Goal: Task Accomplishment & Management: Complete application form

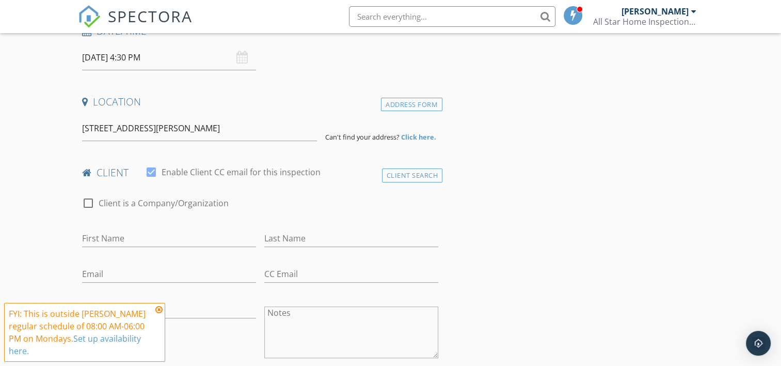
scroll to position [207, 0]
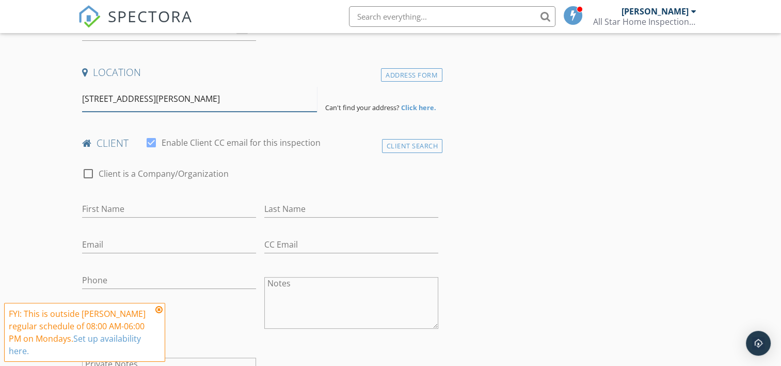
click at [308, 99] on input "100001 Admiral Emerson Avenue Northeast, Albuquerque, NM, USA" at bounding box center [199, 98] width 235 height 25
click at [318, 95] on div "100001 Admiral Emerson Avenue Northeast, Albuquerque, NM, USA" at bounding box center [199, 98] width 243 height 25
click at [113, 99] on input "100001 Admiral Emerson Avenue Northeast, Albuquerque, NM, USA" at bounding box center [199, 98] width 235 height 25
click at [101, 100] on input "100001 Admiral Emerson Avenue Northeast, Albuquerque, NM, USA" at bounding box center [199, 98] width 235 height 25
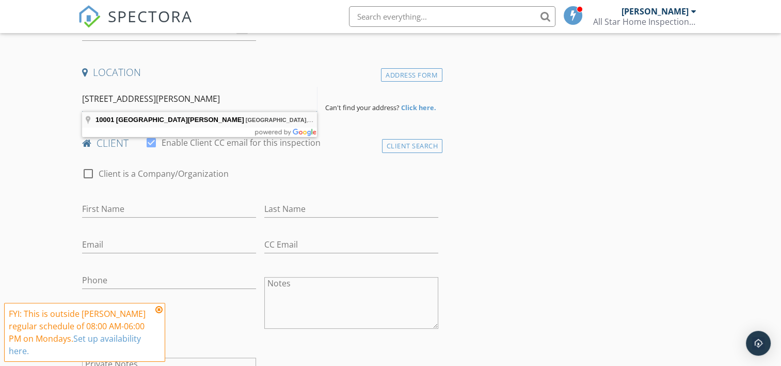
type input "10001 Admiral Emerson Avenue Northeast, Albuquerque, NM, USA"
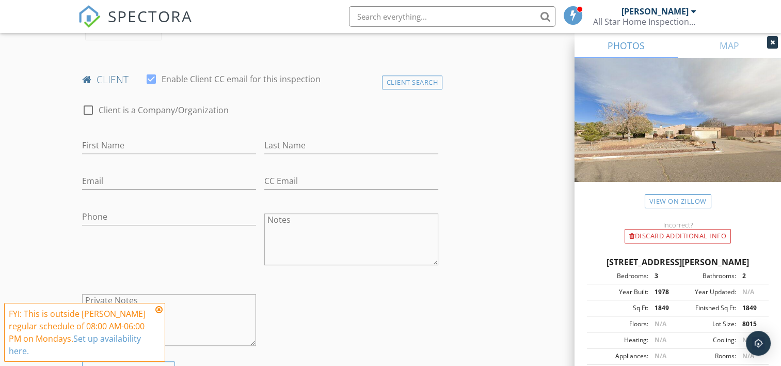
scroll to position [482, 0]
click at [158, 137] on input "First Name" at bounding box center [169, 144] width 174 height 17
type input "Georgios"
type input "Koutsakis"
click at [130, 176] on input "Email" at bounding box center [169, 180] width 174 height 17
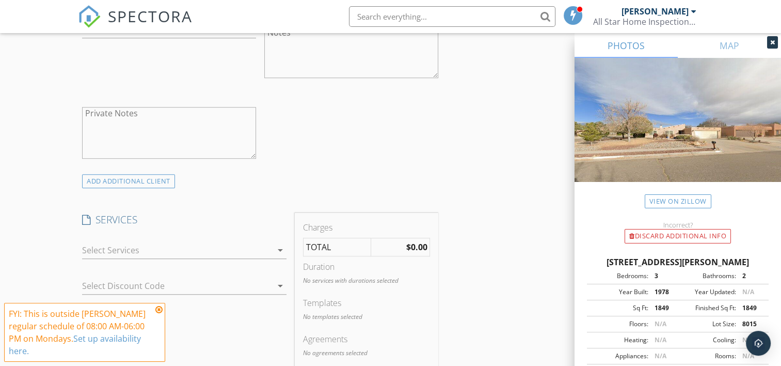
scroll to position [688, 0]
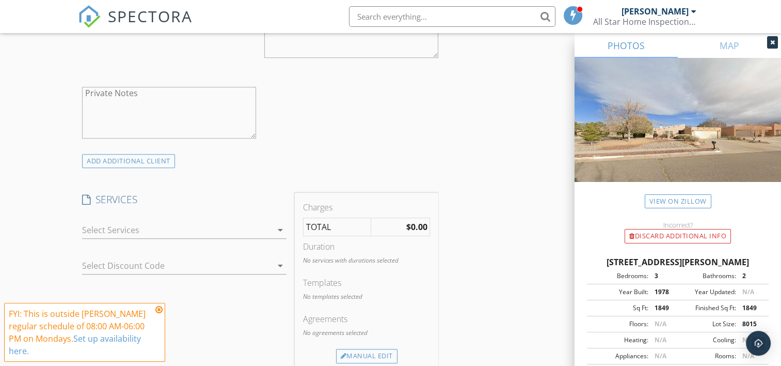
type input "georgios.koutsakis@outlook.com"
click at [140, 235] on div at bounding box center [177, 230] width 190 height 17
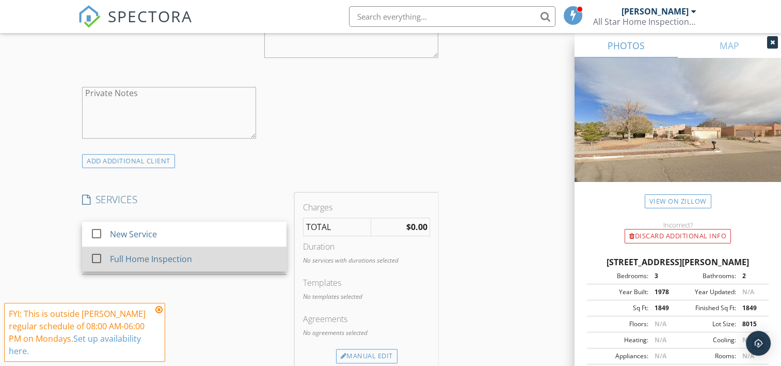
click at [123, 253] on div "Full Home Inspection" at bounding box center [152, 259] width 82 height 12
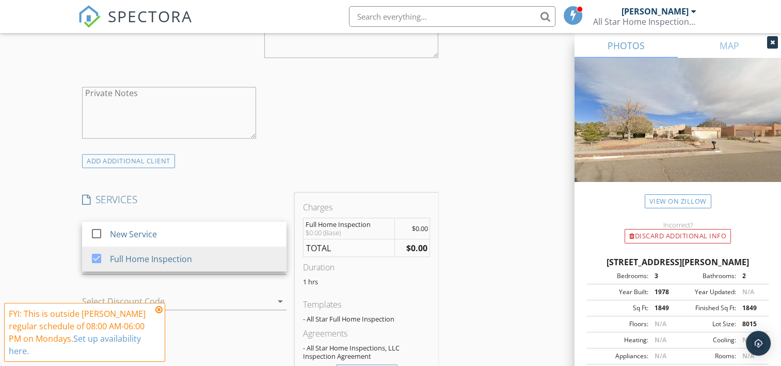
click at [477, 148] on div "INSPECTOR(S) check_box Bobby Sours PRIMARY Bobby Sours arrow_drop_down check_bo…" at bounding box center [390, 325] width 625 height 1789
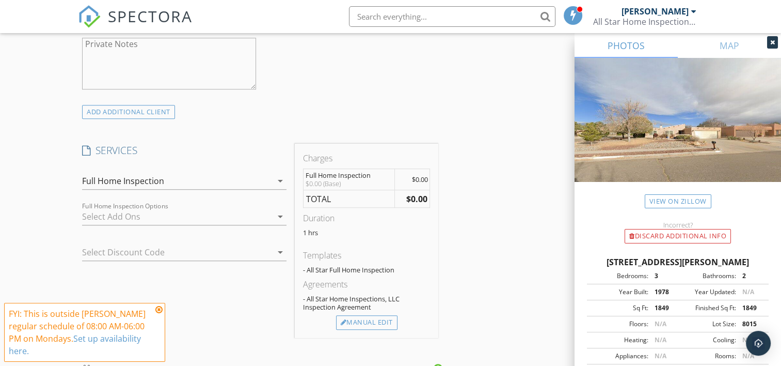
scroll to position [757, 0]
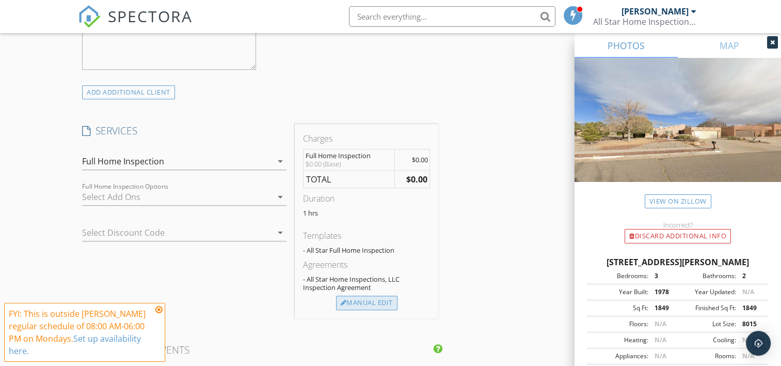
click at [371, 296] on div "Manual Edit" at bounding box center [366, 302] width 61 height 14
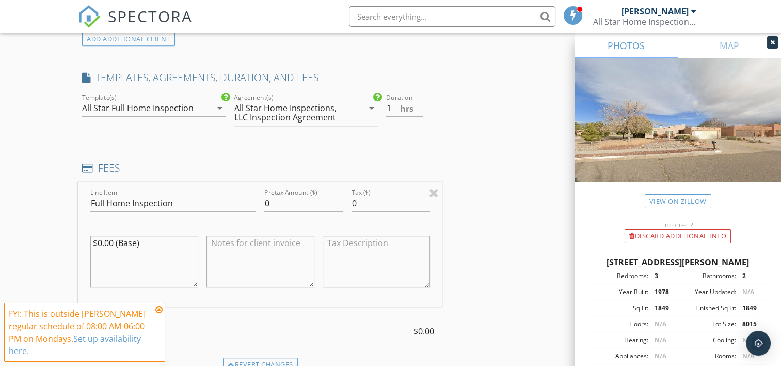
scroll to position [826, 0]
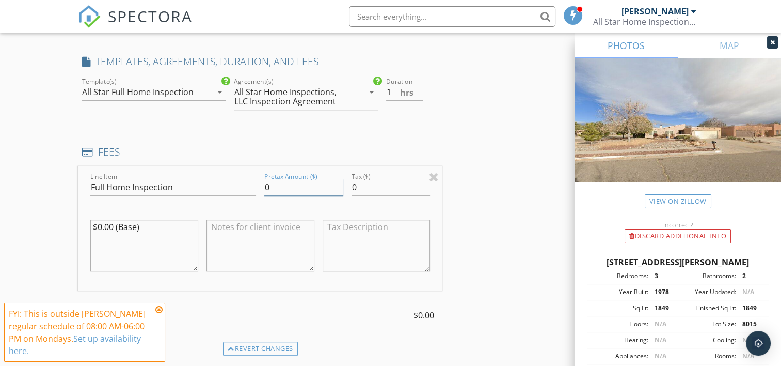
drag, startPoint x: 289, startPoint y: 190, endPoint x: 252, endPoint y: 188, distance: 37.2
click at [252, 188] on div "Line Item Full Home Inspection Pretax Amount ($) 0 Tax ($) 0 $0.00 (Base)" at bounding box center [260, 228] width 365 height 124
type input "345"
drag, startPoint x: 371, startPoint y: 188, endPoint x: 347, endPoint y: 184, distance: 24.6
click at [348, 184] on div "Tax ($) 0" at bounding box center [391, 188] width 87 height 36
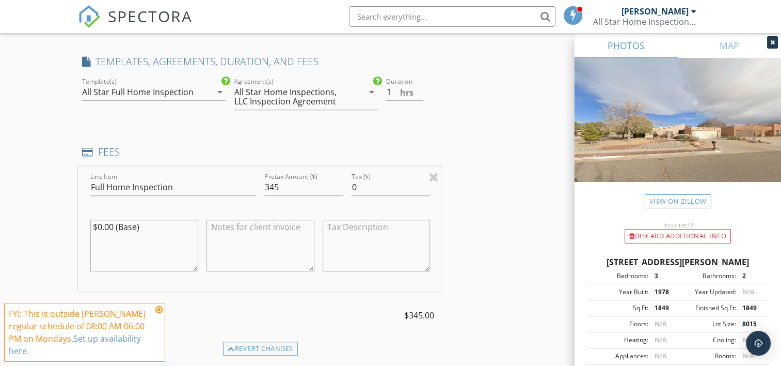
drag, startPoint x: 161, startPoint y: 229, endPoint x: 68, endPoint y: 226, distance: 92.5
click at [68, 226] on div "New Inspection Click here to use the New Order Form INSPECTOR(S) check_box Bobb…" at bounding box center [390, 224] width 781 height 1980
drag, startPoint x: 370, startPoint y: 186, endPoint x: 351, endPoint y: 191, distance: 19.0
click at [352, 191] on input "0" at bounding box center [391, 187] width 79 height 17
type input "3"
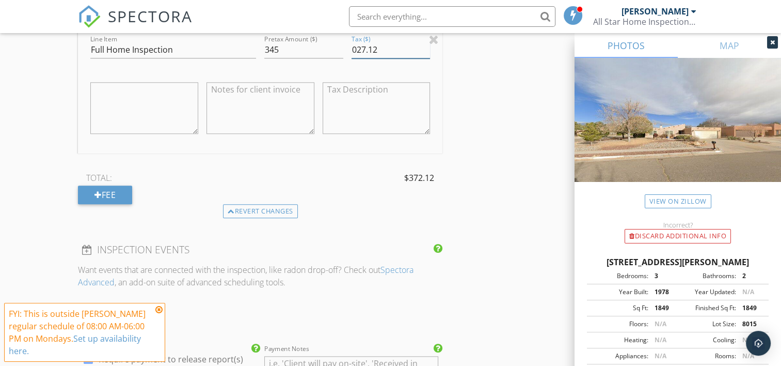
scroll to position [1033, 0]
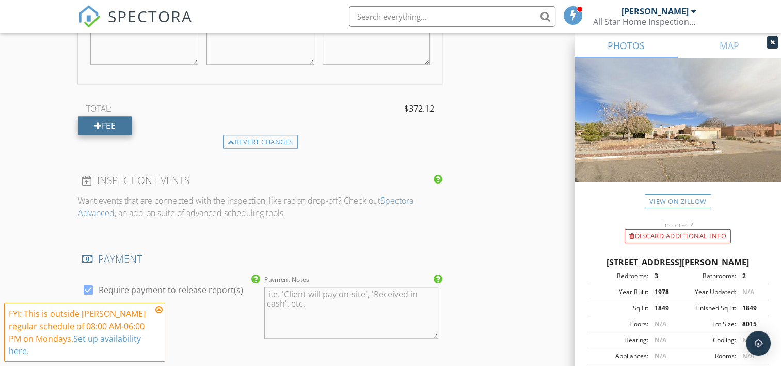
type input "027.12"
click at [107, 124] on div "Fee" at bounding box center [105, 125] width 54 height 19
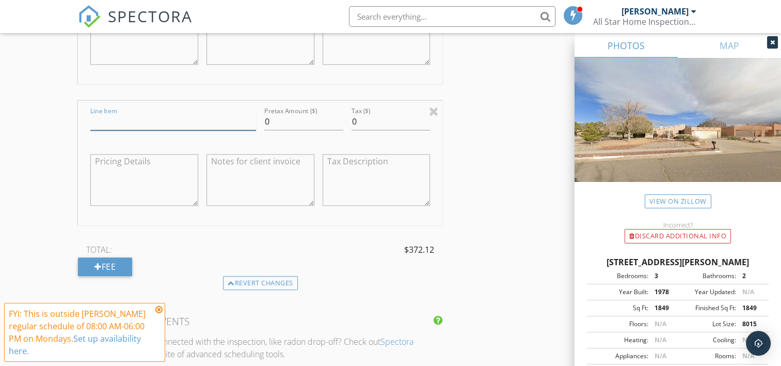
click at [152, 114] on input "Line Item" at bounding box center [173, 121] width 166 height 17
type input "Lead Paint Swab"
drag, startPoint x: 283, startPoint y: 121, endPoint x: 254, endPoint y: 121, distance: 29.4
click at [254, 121] on div "Line Item Lead Paint Swab Pretax Amount ($) 0 Tax ($) 0" at bounding box center [260, 163] width 365 height 124
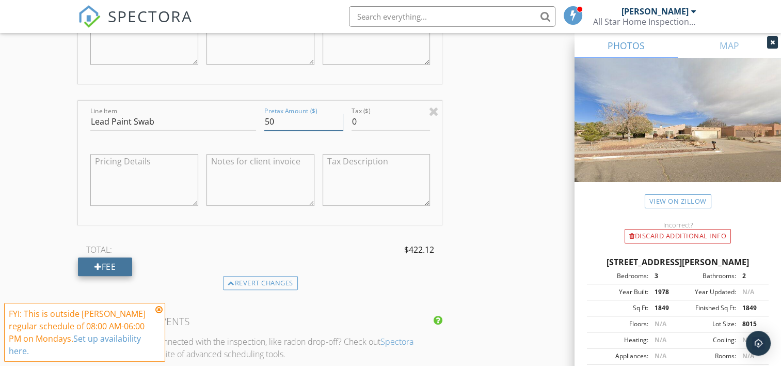
type input "50"
click at [106, 259] on div "Fee" at bounding box center [105, 266] width 54 height 19
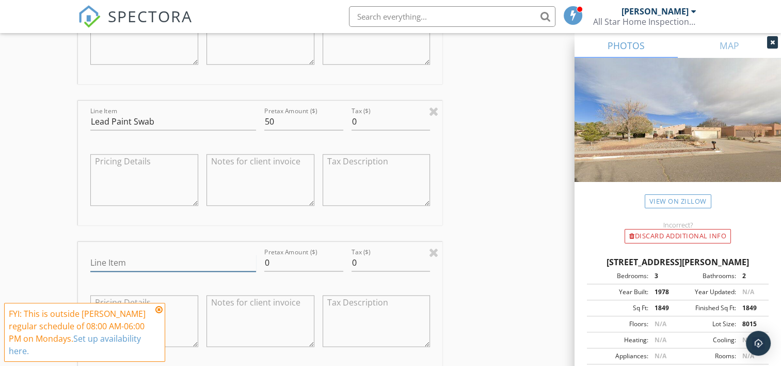
click at [162, 259] on input "Line Item" at bounding box center [173, 262] width 166 height 17
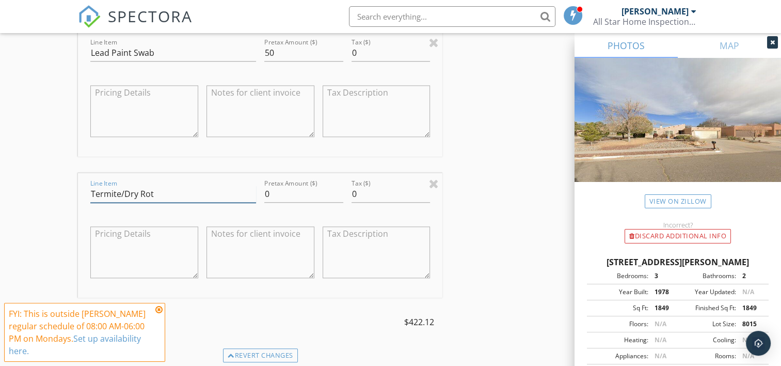
type input "Termite/Dry Rot"
click at [264, 248] on textarea at bounding box center [261, 252] width 108 height 52
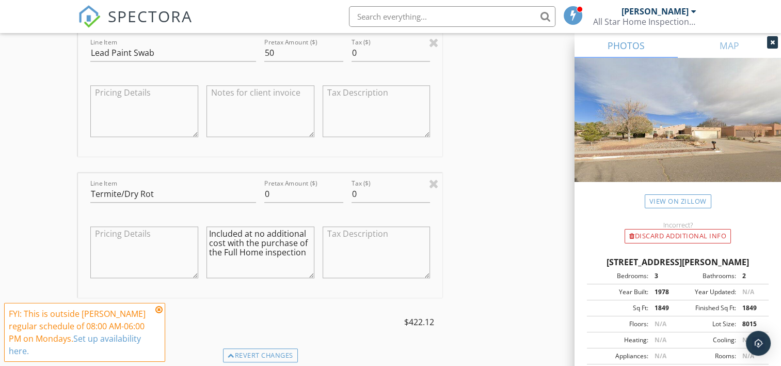
drag, startPoint x: 263, startPoint y: 250, endPoint x: 332, endPoint y: 251, distance: 68.7
click at [332, 251] on div "Line Item Termite/Dry Rot Pretax Amount ($) 0 Tax ($) 0 Included at no addition…" at bounding box center [260, 235] width 365 height 124
drag, startPoint x: 305, startPoint y: 250, endPoint x: 191, endPoint y: 229, distance: 115.5
click at [191, 229] on div "Line Item Termite/Dry Rot Pretax Amount ($) 0 Tax ($) 0 Included at no addition…" at bounding box center [260, 235] width 365 height 124
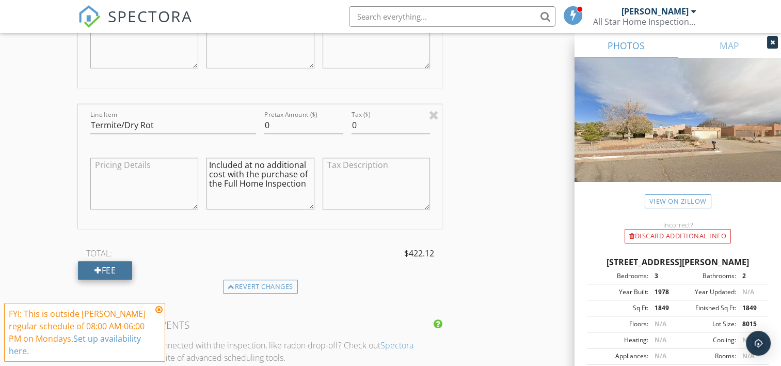
type textarea "Included at no additional cost with the purchase of the Full Home Inspection"
click at [105, 268] on div "Fee" at bounding box center [105, 270] width 54 height 19
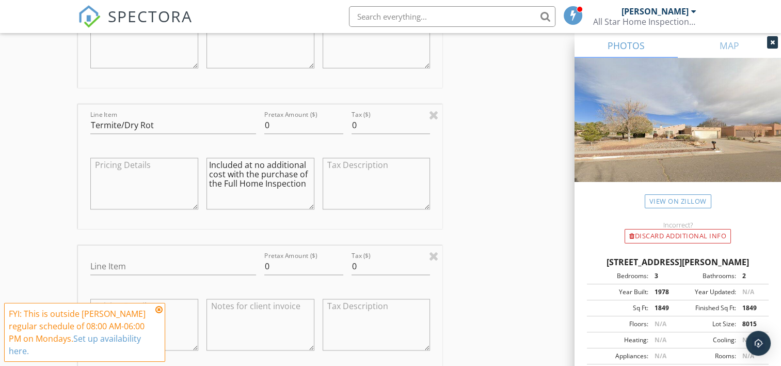
click at [261, 318] on textarea at bounding box center [261, 324] width 108 height 52
paste textarea "Included at no additional cost with the purchase of the Full Home Inspection"
type textarea "Included at no additional cost with the purchase of the Full Home Inspection"
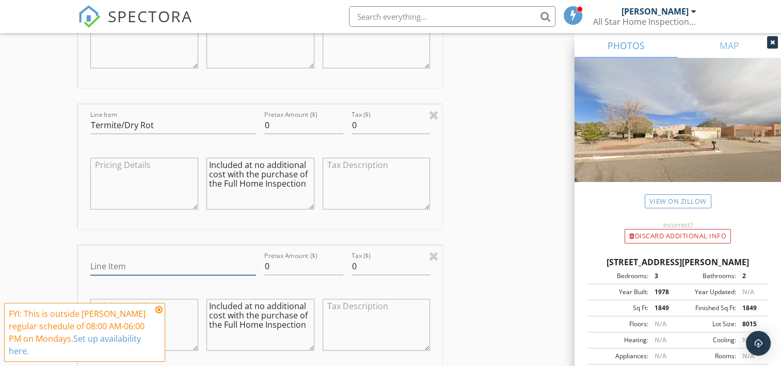
click at [148, 260] on input "Line Item" at bounding box center [173, 266] width 166 height 17
type input "Reinspection"
click at [385, 184] on textarea at bounding box center [377, 184] width 108 height 52
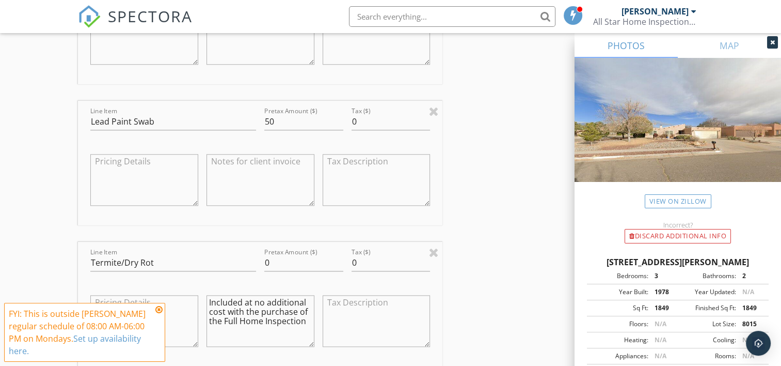
scroll to position [964, 0]
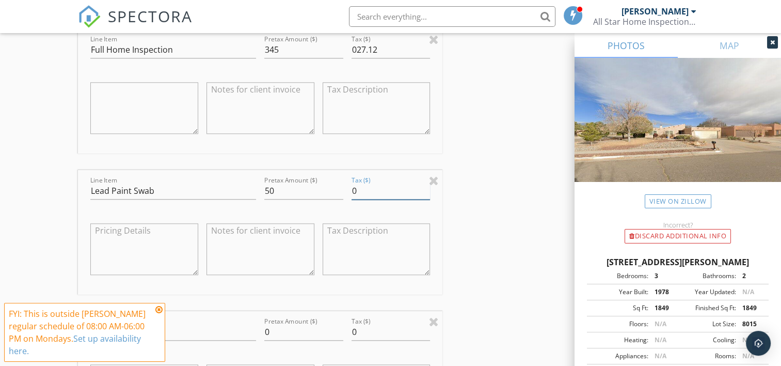
drag, startPoint x: 371, startPoint y: 193, endPoint x: 349, endPoint y: 193, distance: 21.7
click at [349, 193] on div "Tax ($) 0" at bounding box center [391, 192] width 87 height 36
type input "3.94"
click at [356, 238] on textarea at bounding box center [377, 249] width 108 height 52
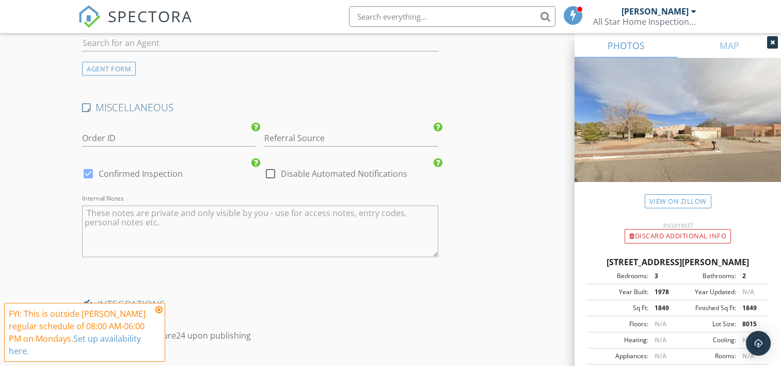
scroll to position [2095, 0]
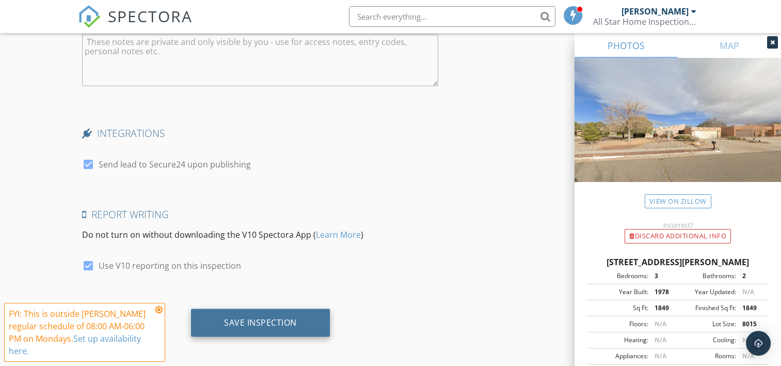
click at [263, 309] on div "Save Inspection" at bounding box center [260, 323] width 139 height 28
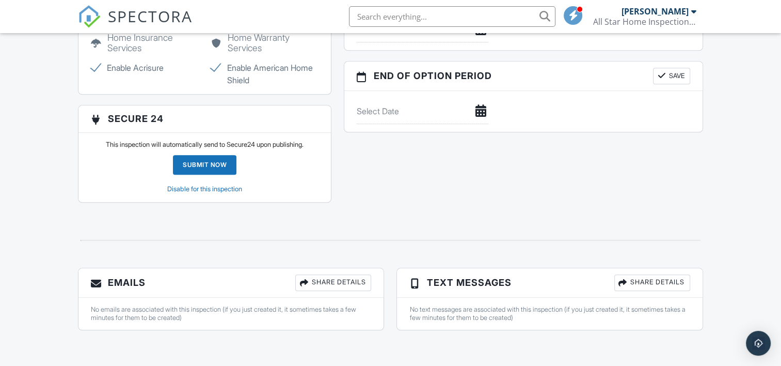
scroll to position [1004, 0]
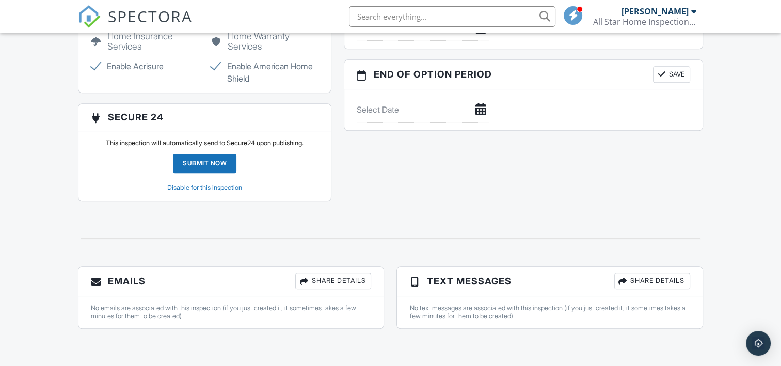
click at [199, 162] on div "Submit Now" at bounding box center [205, 163] width 64 height 20
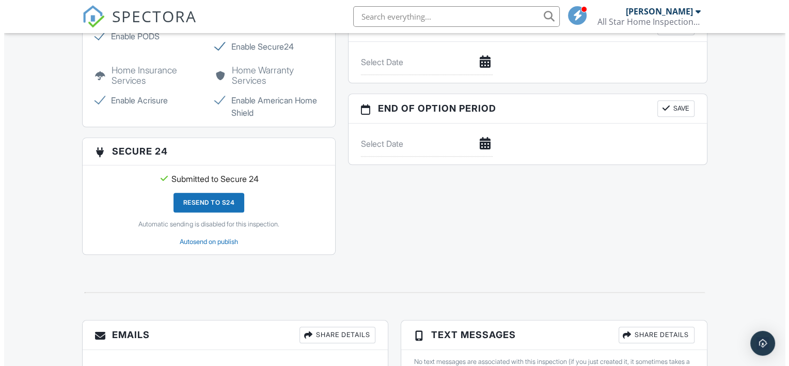
scroll to position [1072, 0]
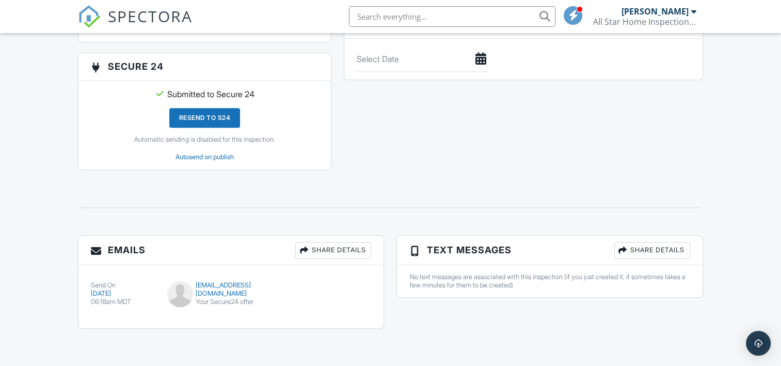
click at [338, 242] on div "Share Details" at bounding box center [333, 250] width 76 height 17
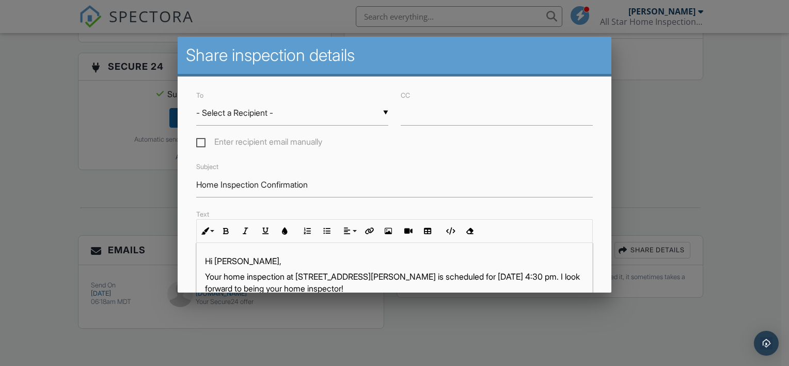
click at [382, 116] on div "▼ - Select a Recipient - - Select a Recipient - Georgios Koutsakis (Client) - S…" at bounding box center [292, 112] width 192 height 25
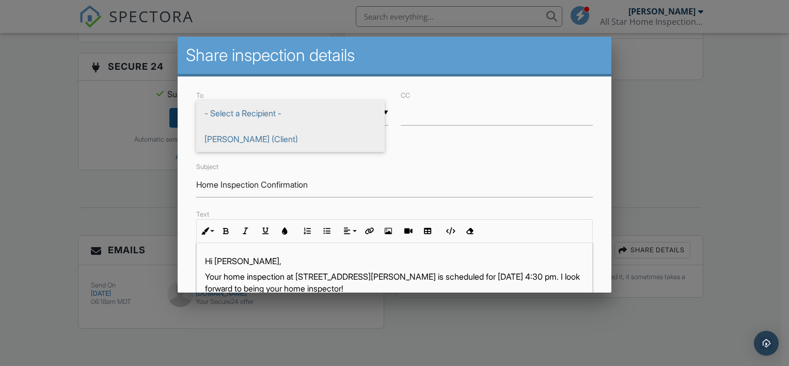
click at [271, 138] on span "Georgios Koutsakis (Client)" at bounding box center [290, 139] width 188 height 26
type input "Georgios Koutsakis (Client)"
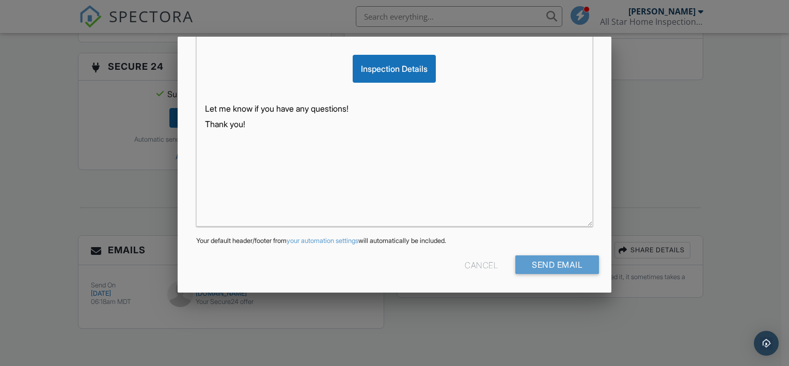
scroll to position [275, 0]
click at [559, 260] on input "Send Email" at bounding box center [557, 264] width 84 height 19
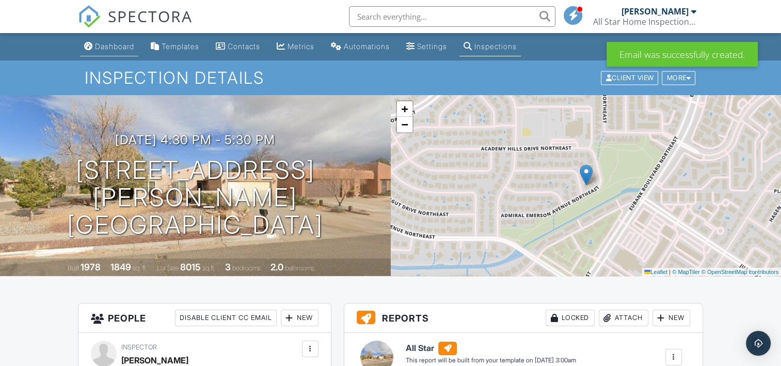
click at [108, 45] on div "Dashboard" at bounding box center [114, 46] width 39 height 9
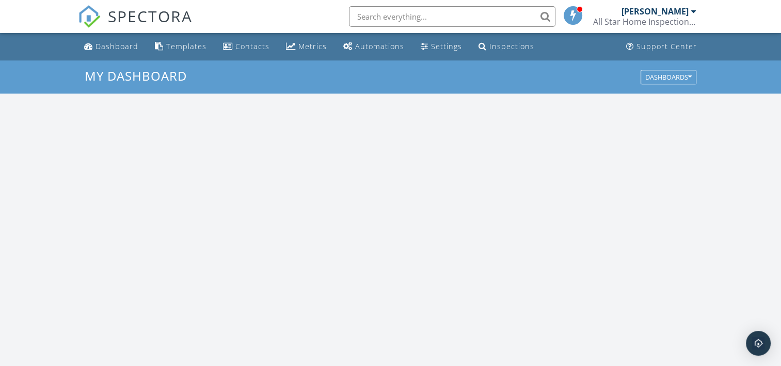
scroll to position [956, 797]
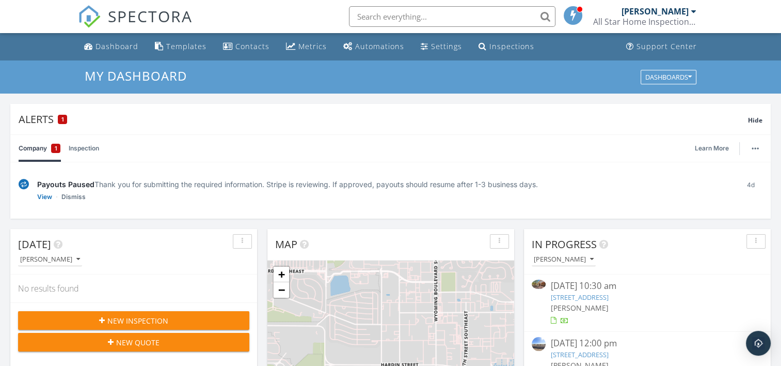
click at [57, 146] on div "1" at bounding box center [55, 148] width 9 height 9
click at [65, 117] on div "1" at bounding box center [62, 119] width 9 height 9
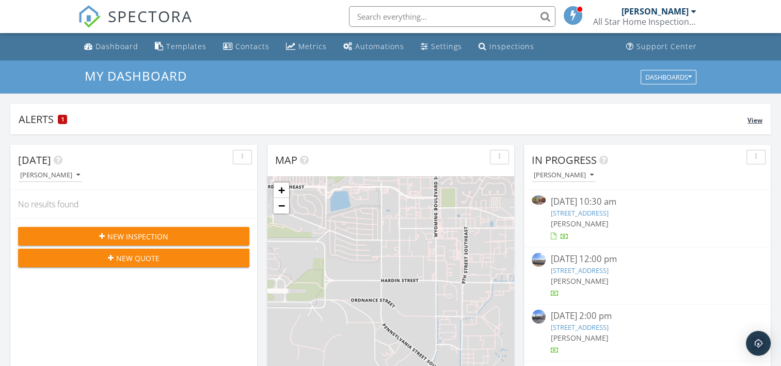
click at [63, 117] on span "1" at bounding box center [62, 119] width 3 height 7
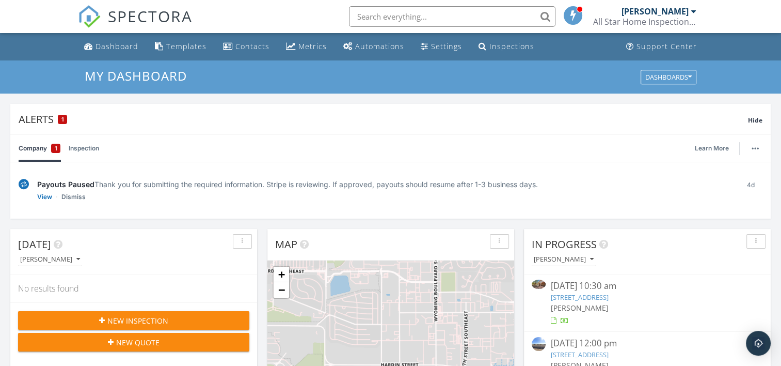
click at [31, 144] on link "Company 1" at bounding box center [40, 148] width 42 height 27
click at [44, 197] on link "View" at bounding box center [44, 197] width 15 height 10
click at [83, 147] on link "Inspection" at bounding box center [84, 148] width 30 height 27
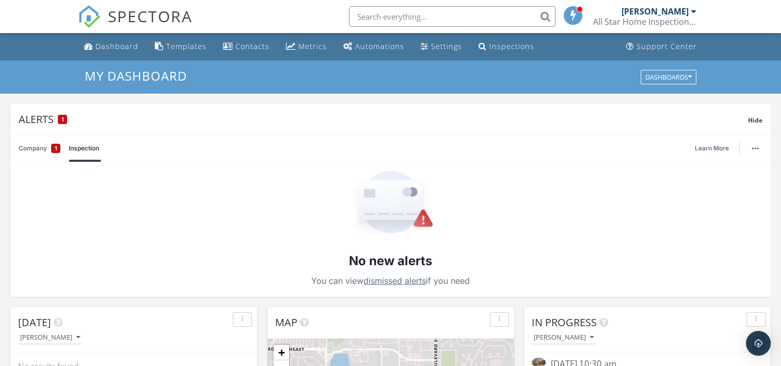
click at [31, 144] on link "Company 1" at bounding box center [40, 148] width 42 height 27
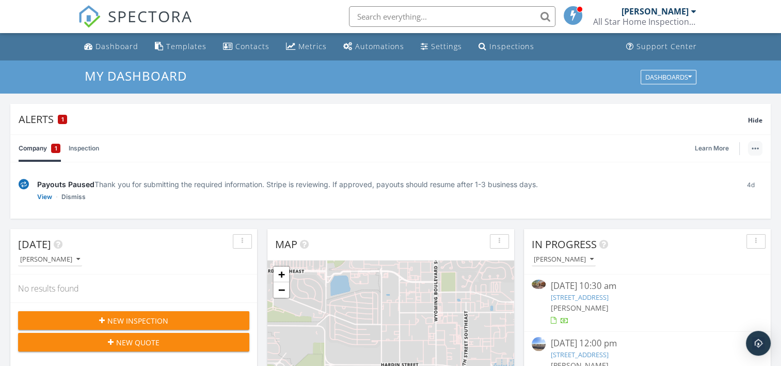
click at [758, 150] on button "button" at bounding box center [755, 148] width 14 height 14
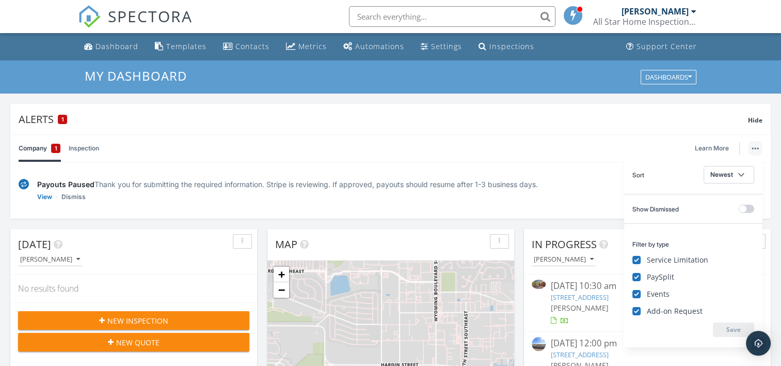
click at [634, 145] on div "Company 1 Inspection Learn More" at bounding box center [391, 148] width 744 height 27
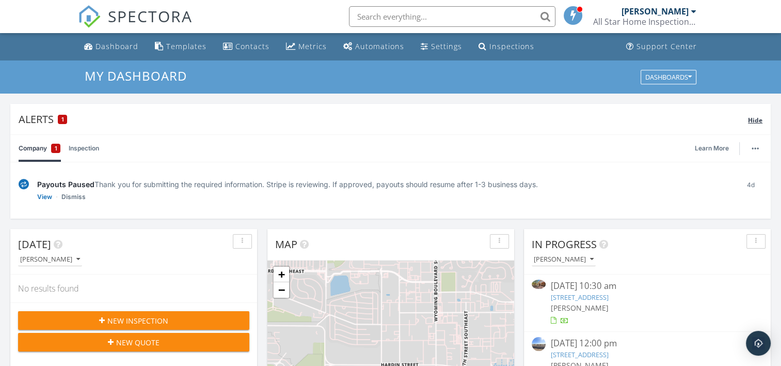
click at [752, 116] on span "Hide" at bounding box center [755, 120] width 14 height 9
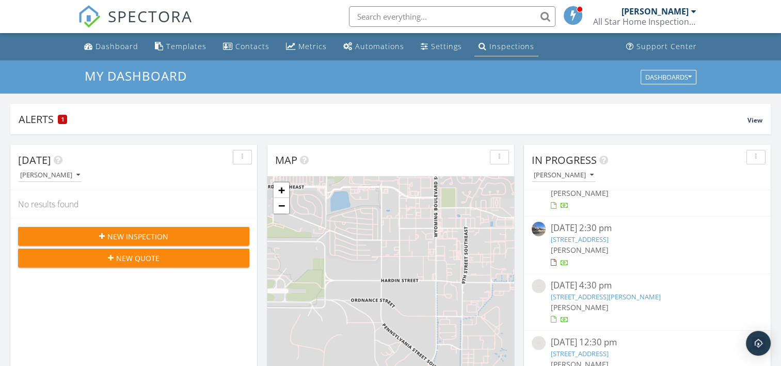
click at [508, 48] on div "Inspections" at bounding box center [512, 46] width 45 height 10
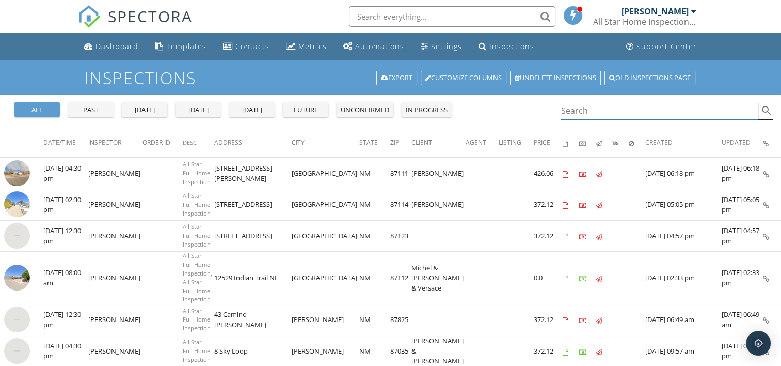
click at [593, 108] on input "Search" at bounding box center [660, 110] width 198 height 17
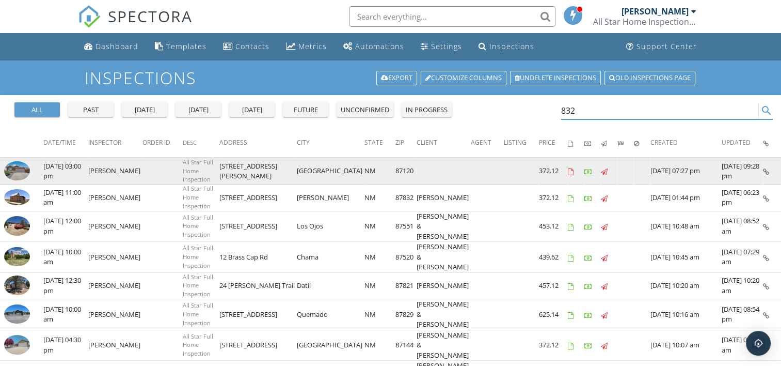
type input "832"
click at [15, 165] on img at bounding box center [17, 171] width 26 height 20
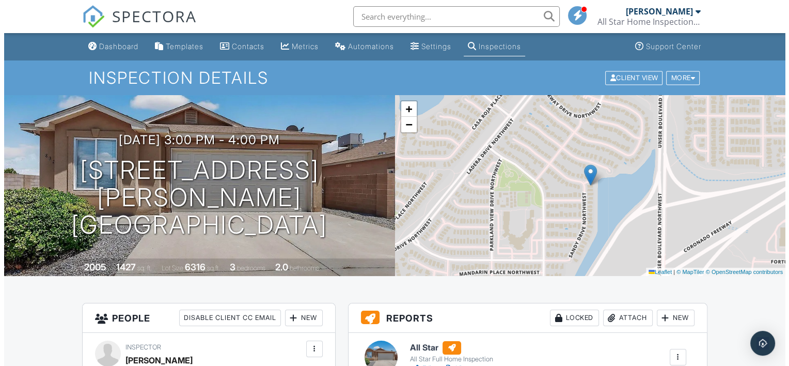
scroll to position [69, 0]
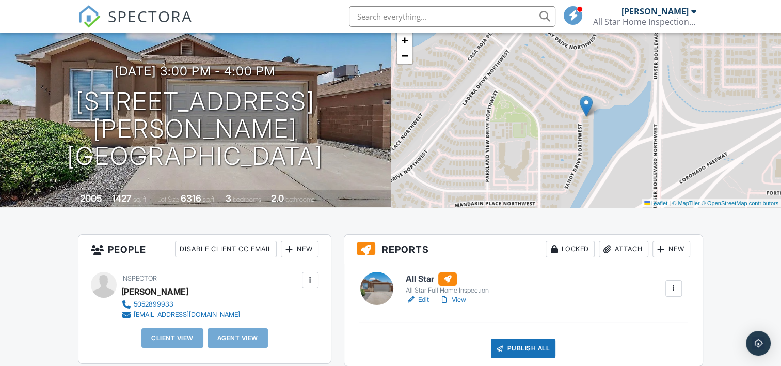
click at [675, 286] on div at bounding box center [674, 288] width 10 height 10
click at [653, 316] on link "Quick Publish" at bounding box center [647, 316] width 62 height 11
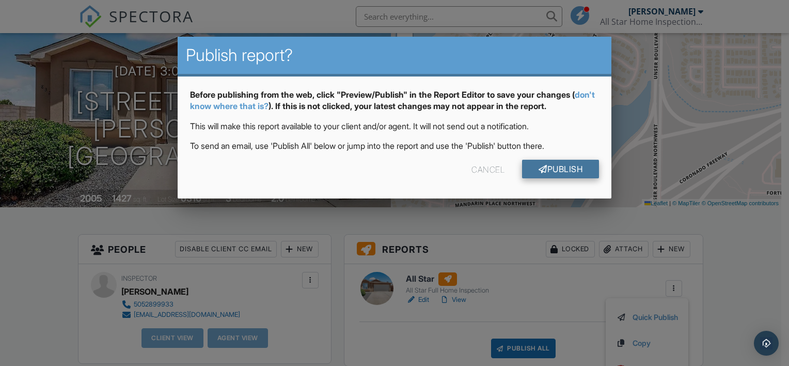
click at [561, 167] on link "Publish" at bounding box center [560, 169] width 77 height 19
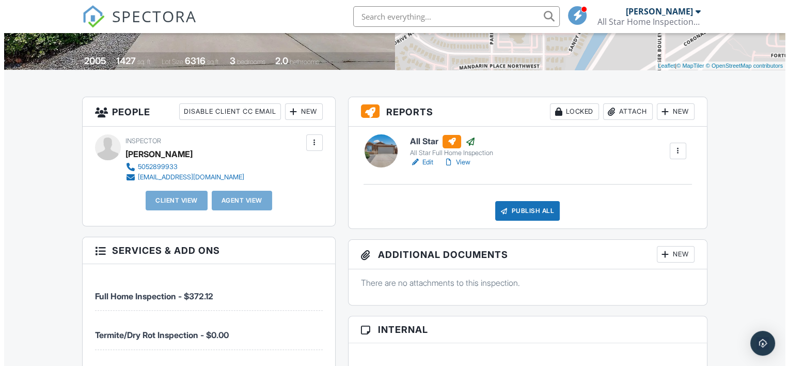
scroll to position [207, 0]
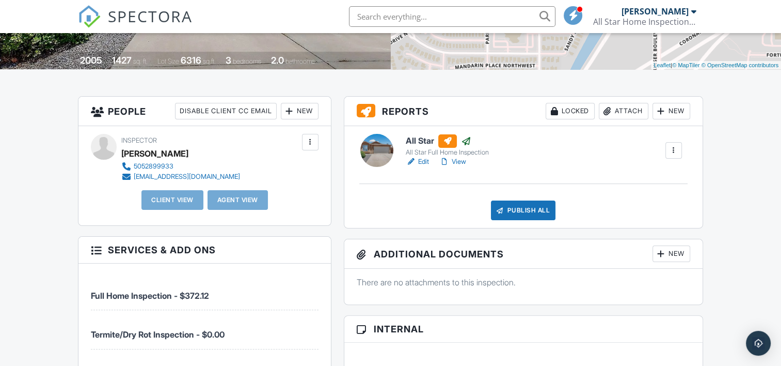
click at [673, 149] on div at bounding box center [674, 150] width 10 height 10
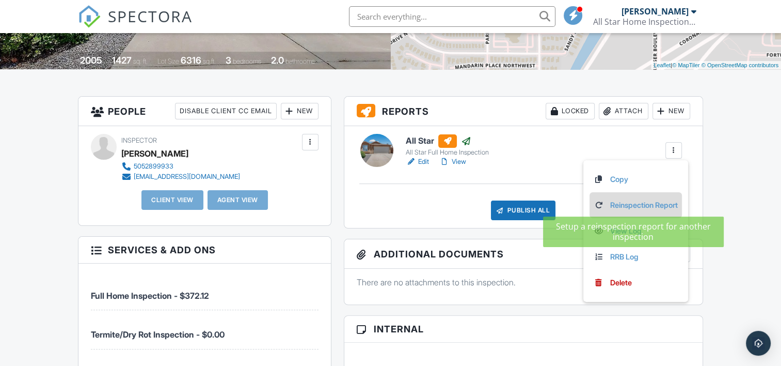
click at [621, 205] on link "Reinspection Report" at bounding box center [636, 204] width 84 height 11
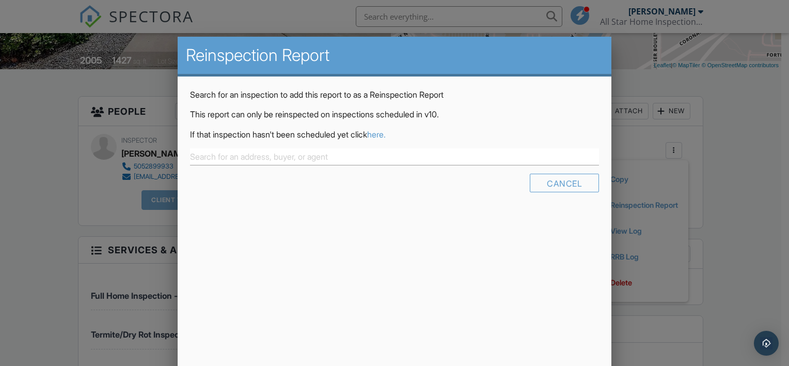
click at [386, 132] on link "here." at bounding box center [376, 134] width 19 height 10
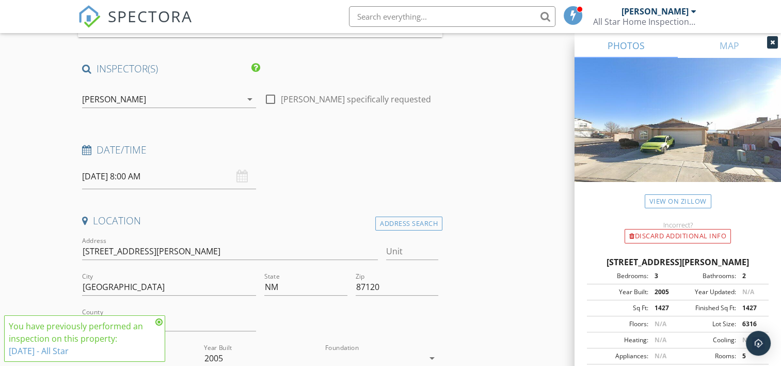
scroll to position [207, 0]
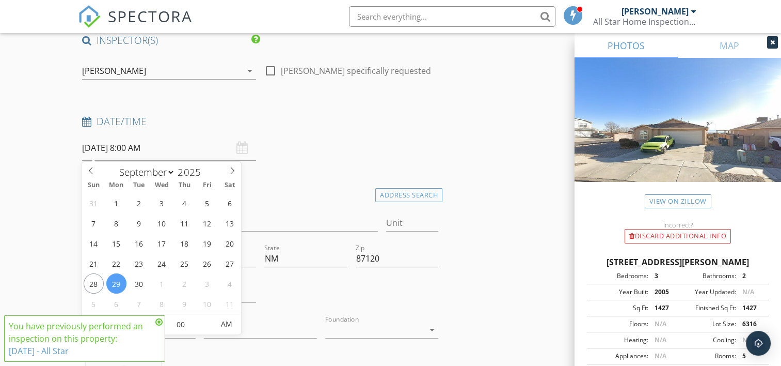
click at [139, 147] on input "[DATE] 8:00 AM" at bounding box center [169, 147] width 174 height 25
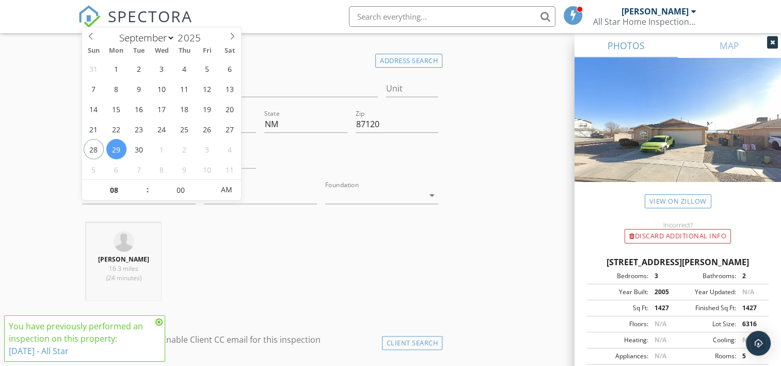
scroll to position [344, 0]
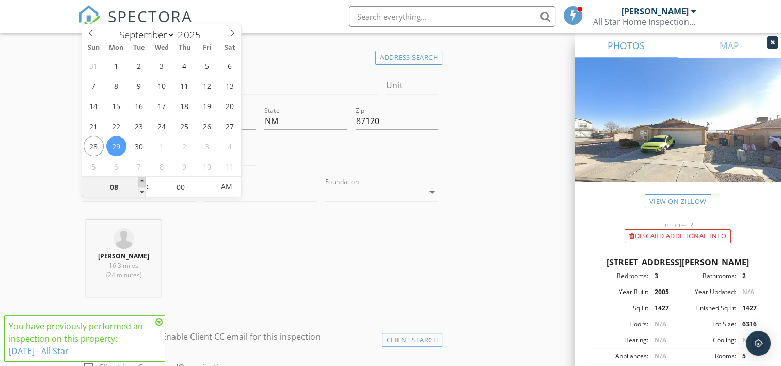
type input "09"
type input "[DATE] 9:00 AM"
click at [143, 180] on span at bounding box center [141, 182] width 7 height 10
type input "10"
type input "09/29/2025 10:00 AM"
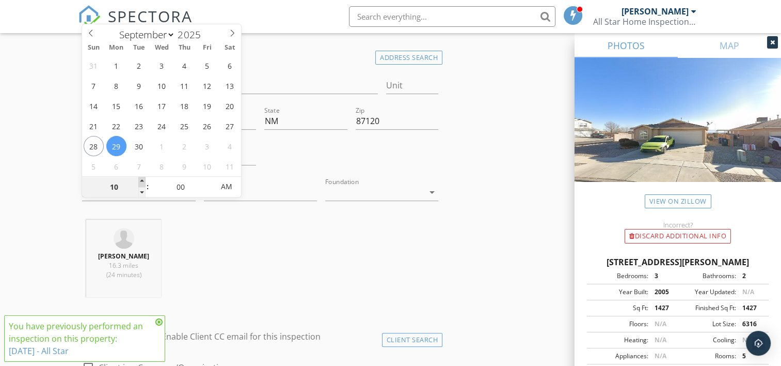
click at [143, 180] on span at bounding box center [141, 182] width 7 height 10
type input "11"
type input "09/29/2025 11:00 AM"
click at [143, 180] on span at bounding box center [141, 182] width 7 height 10
type input "12"
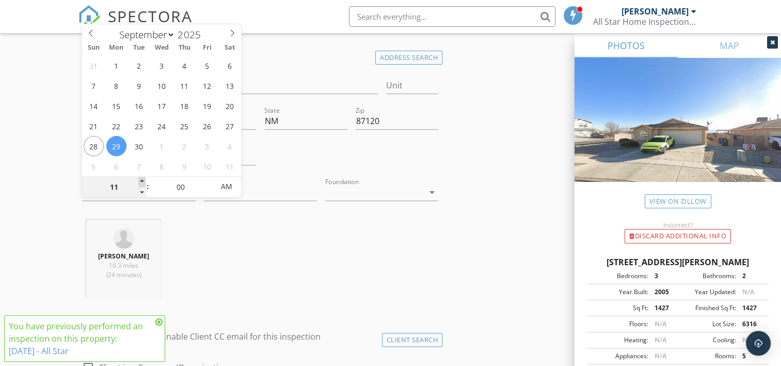
type input "09/29/2025 12:00 PM"
click at [143, 180] on span at bounding box center [141, 182] width 7 height 10
type input "01"
type input "09/29/2025 1:00 PM"
click at [143, 180] on span at bounding box center [141, 182] width 7 height 10
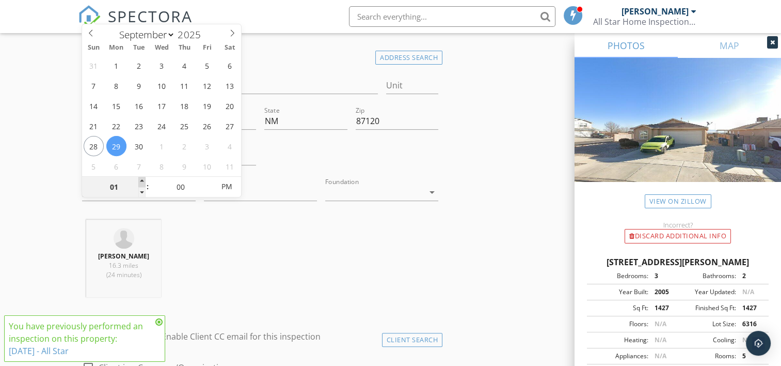
type input "02"
type input "09/29/2025 2:00 PM"
click at [143, 180] on span at bounding box center [141, 182] width 7 height 10
type input "03"
type input "09/29/2025 3:00 PM"
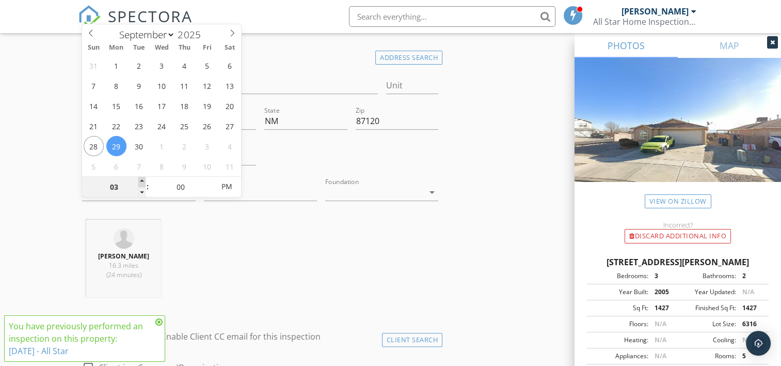
click at [143, 180] on span at bounding box center [141, 182] width 7 height 10
type input "05"
type input "09/29/2025 3:05 PM"
click at [209, 180] on span at bounding box center [209, 182] width 7 height 10
type input "10"
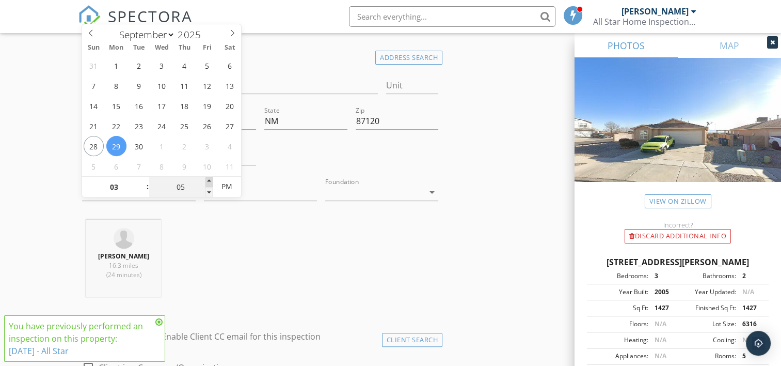
type input "09/29/2025 3:10 PM"
click at [209, 180] on span at bounding box center [209, 182] width 7 height 10
type input "15"
type input "09/29/2025 3:15 PM"
click at [209, 180] on span at bounding box center [209, 182] width 7 height 10
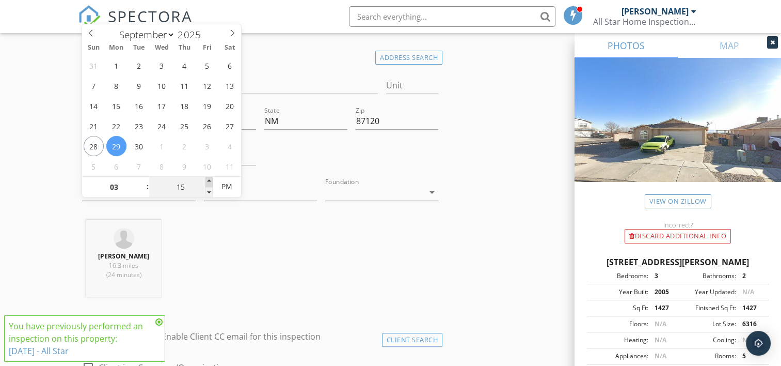
type input "20"
type input "09/29/2025 3:20 PM"
click at [209, 180] on span at bounding box center [209, 182] width 7 height 10
type input "25"
type input "09/29/2025 3:25 PM"
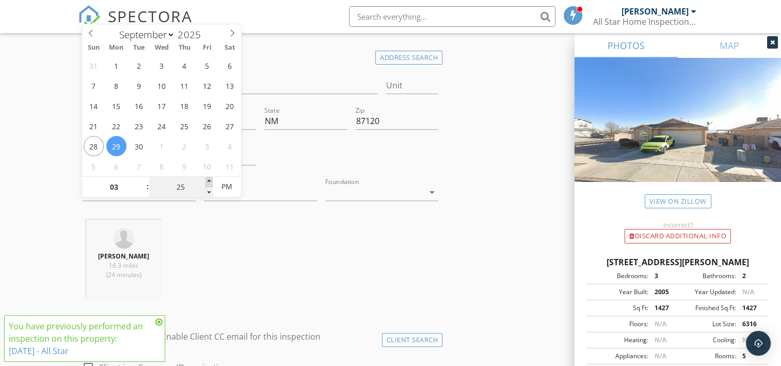
click at [209, 180] on span at bounding box center [209, 182] width 7 height 10
type input "30"
type input "09/29/2025 3:30 PM"
click at [209, 180] on span at bounding box center [209, 182] width 7 height 10
type input "35"
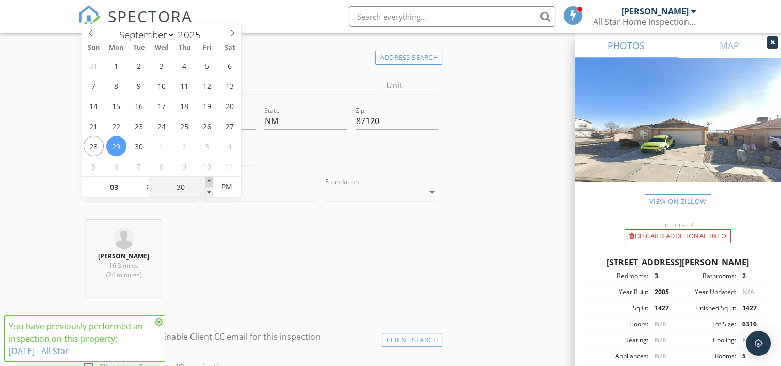
type input "09/29/2025 3:35 PM"
click at [209, 180] on span at bounding box center [209, 182] width 7 height 10
type input "40"
type input "09/29/2025 3:40 PM"
click at [209, 180] on span at bounding box center [209, 182] width 7 height 10
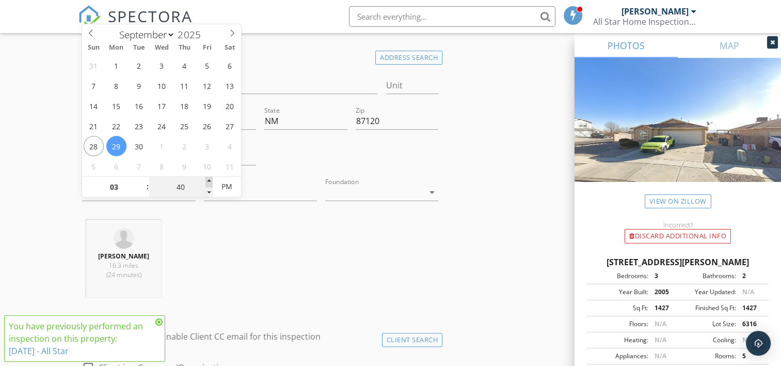
type input "45"
type input "09/29/2025 3:45 PM"
click at [209, 180] on span at bounding box center [209, 182] width 7 height 10
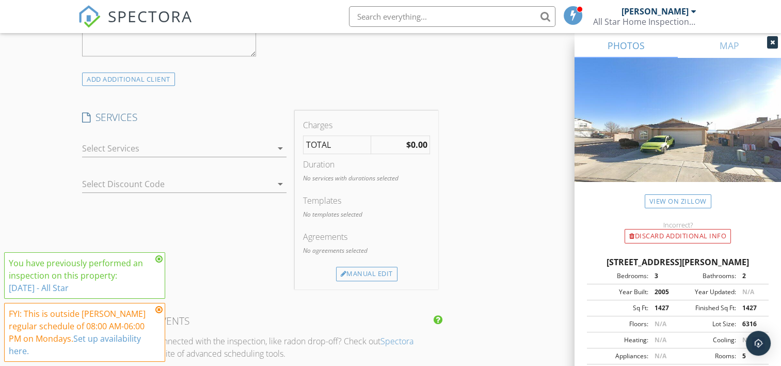
scroll to position [895, 0]
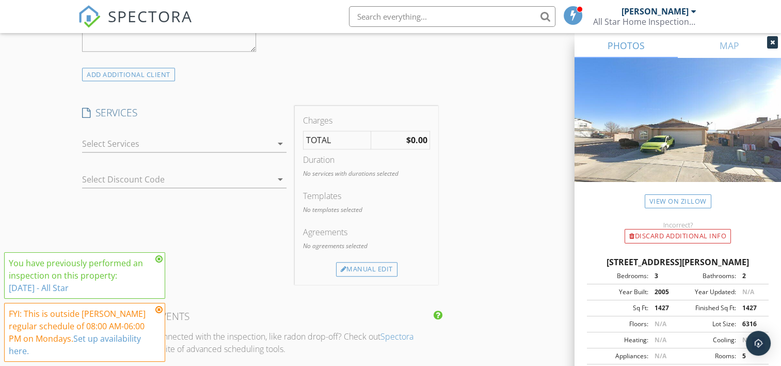
click at [219, 145] on div at bounding box center [177, 143] width 190 height 17
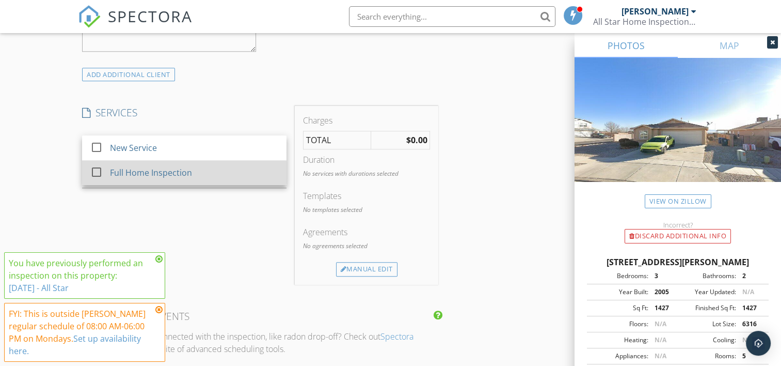
click at [139, 169] on div "Full Home Inspection" at bounding box center [152, 172] width 82 height 12
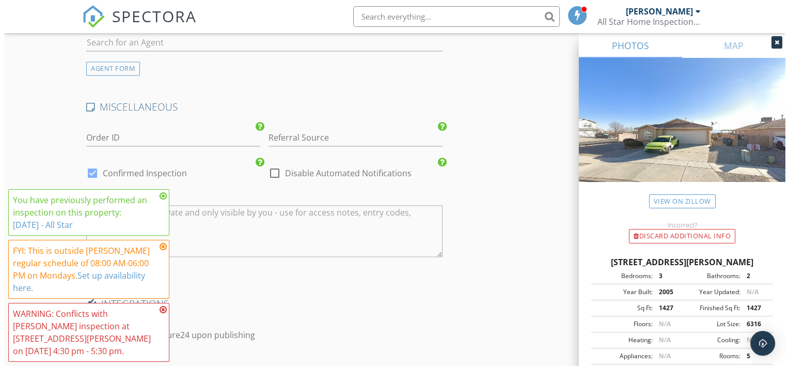
scroll to position [1686, 0]
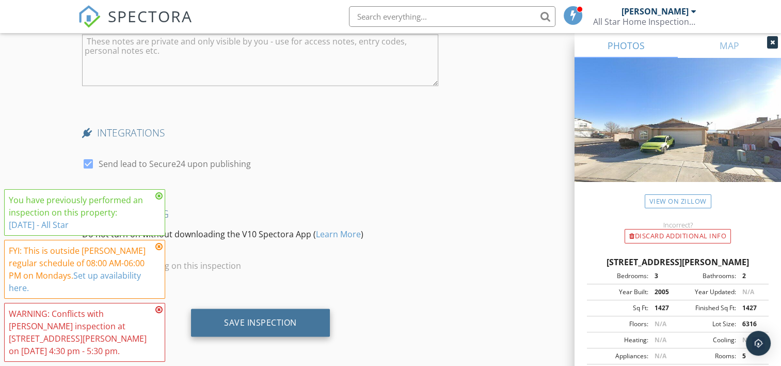
click at [262, 312] on div "Save Inspection" at bounding box center [260, 322] width 139 height 28
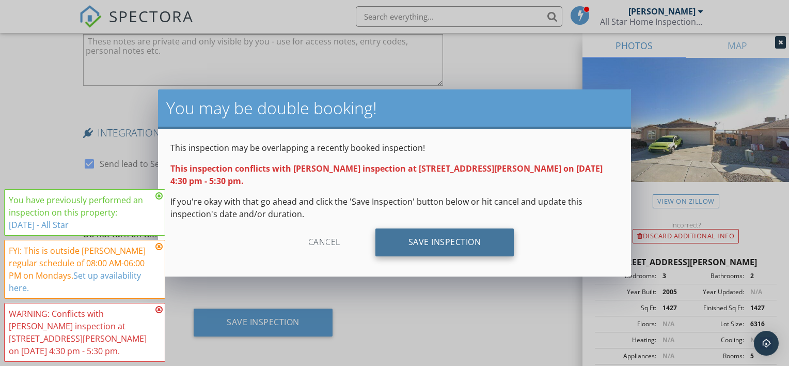
click at [451, 235] on div "Save Inspection" at bounding box center [444, 242] width 139 height 28
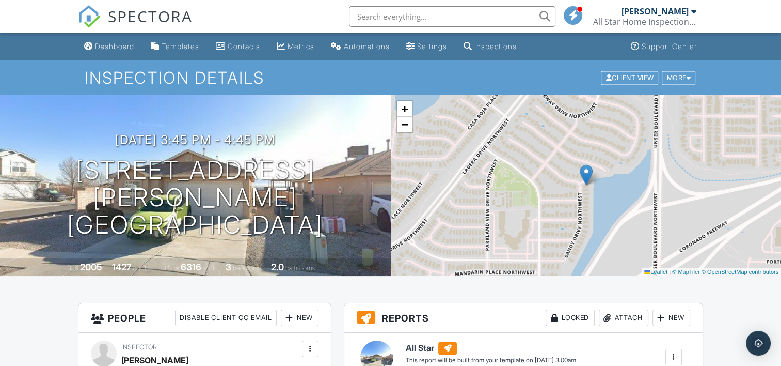
click at [122, 44] on div "Dashboard" at bounding box center [114, 46] width 39 height 9
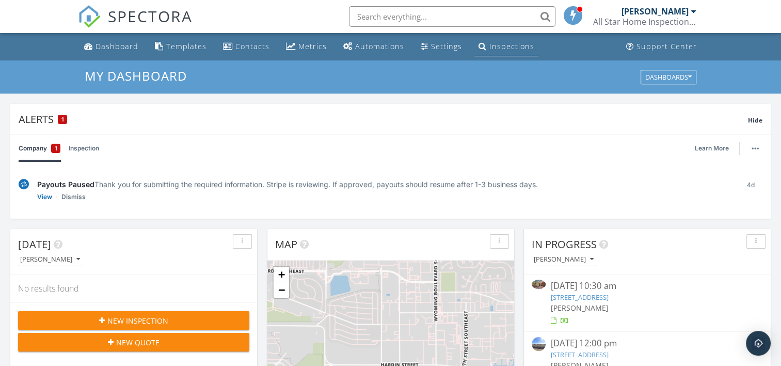
click at [509, 43] on div "Inspections" at bounding box center [512, 46] width 45 height 10
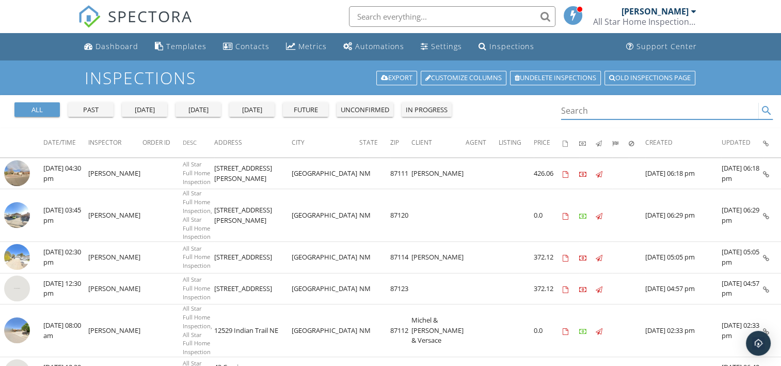
click at [595, 108] on input "Search" at bounding box center [660, 110] width 198 height 17
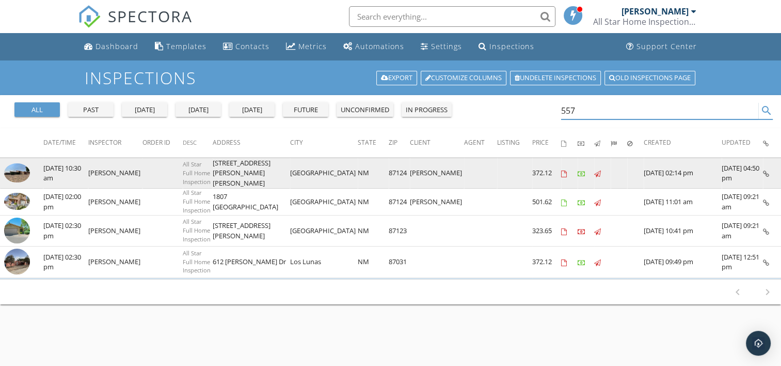
type input "557"
click at [17, 168] on img at bounding box center [17, 173] width 26 height 20
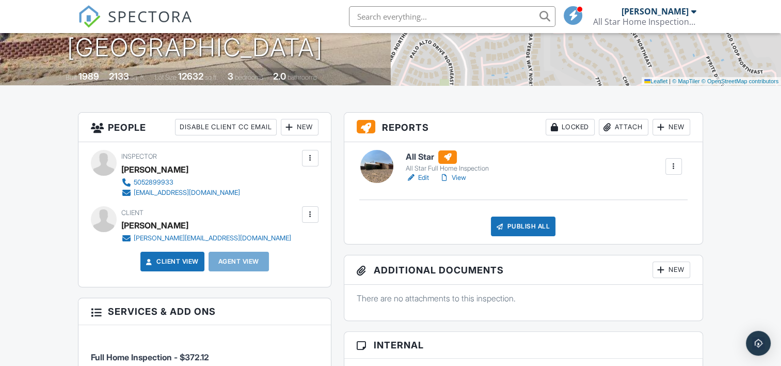
scroll to position [69, 0]
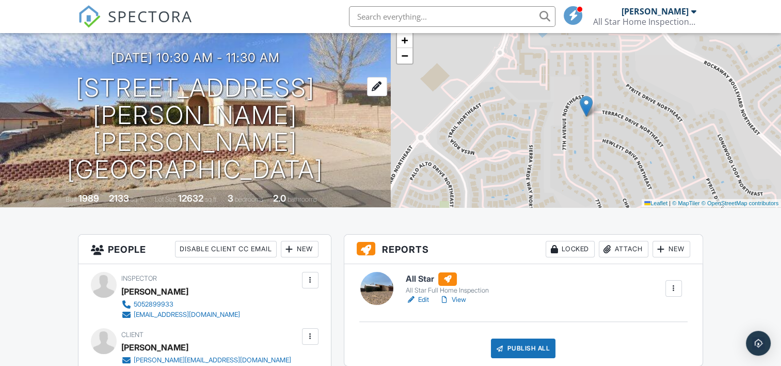
click at [74, 111] on h1 "557 Christine Dr NE Rio Rancho, NM 87124" at bounding box center [196, 128] width 358 height 109
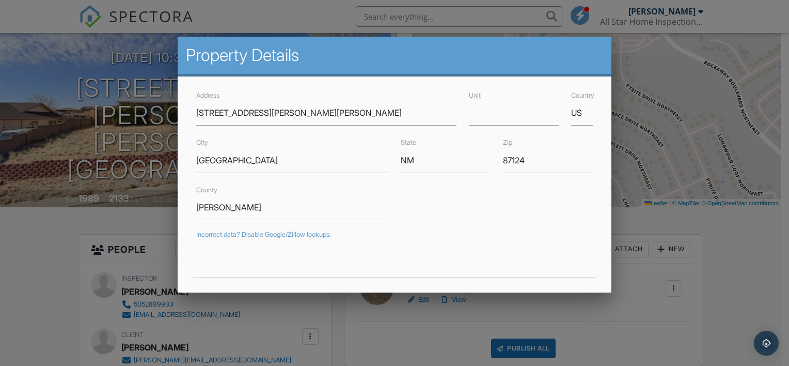
click at [52, 253] on div at bounding box center [394, 176] width 789 height 457
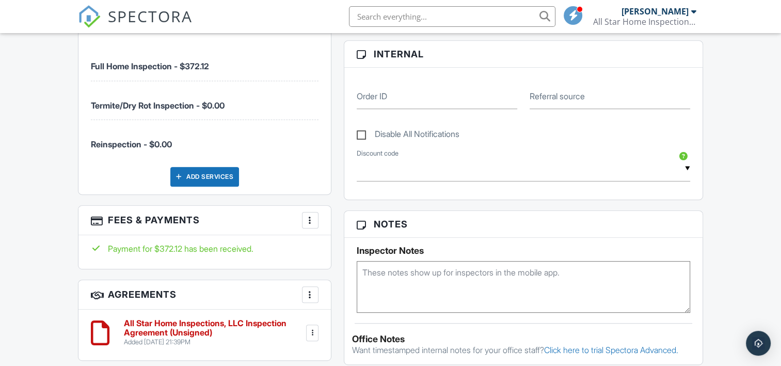
scroll to position [482, 0]
click at [307, 217] on div at bounding box center [310, 219] width 10 height 10
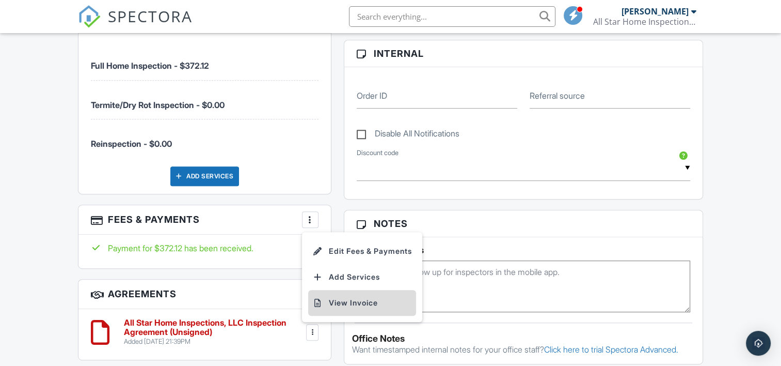
click at [364, 299] on li "View Invoice" at bounding box center [362, 303] width 108 height 26
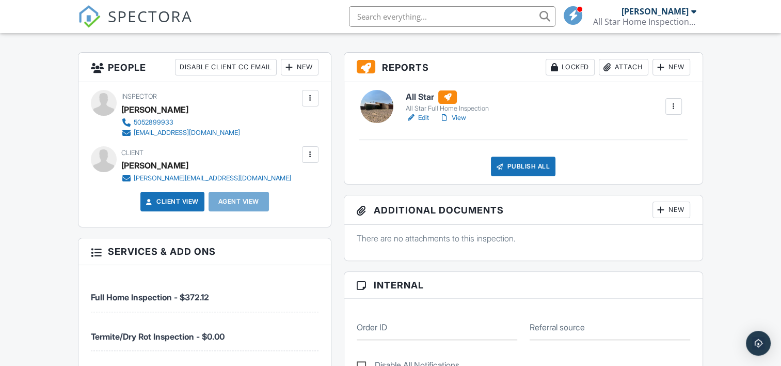
scroll to position [207, 0]
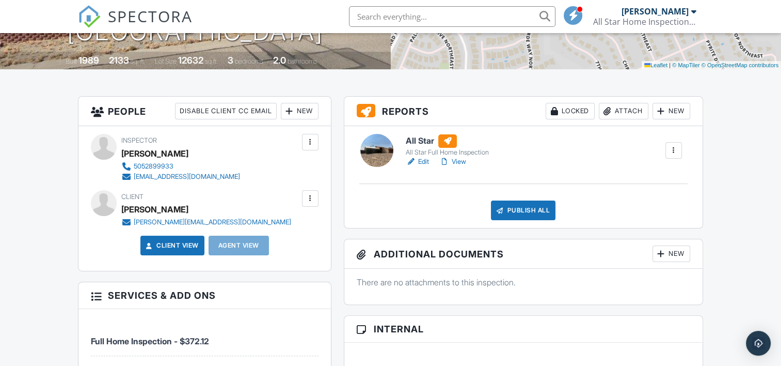
click at [424, 158] on link "Edit" at bounding box center [417, 161] width 23 height 10
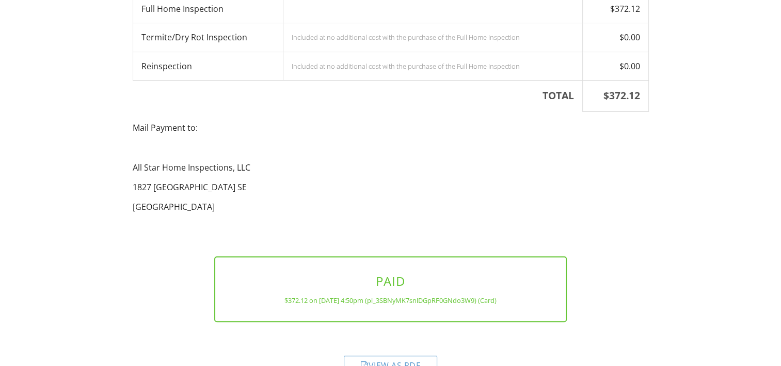
scroll to position [228, 0]
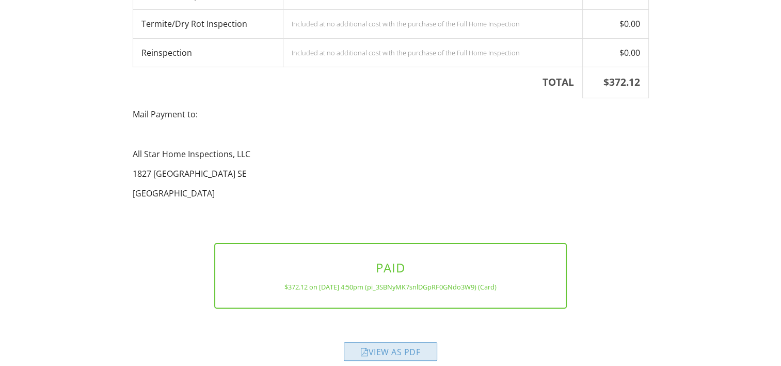
click at [382, 342] on div "View as PDF" at bounding box center [390, 351] width 93 height 19
